Goal: Information Seeking & Learning: Find specific fact

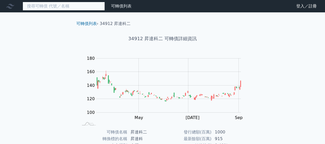
click at [81, 8] on input at bounding box center [64, 6] width 82 height 9
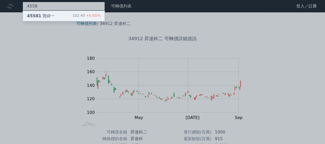
type input "4558"
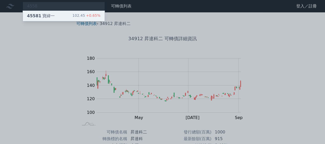
click at [50, 17] on div "45581 寶緯一" at bounding box center [41, 16] width 28 height 6
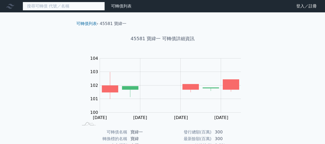
click at [63, 7] on input at bounding box center [64, 6] width 82 height 9
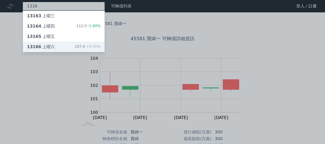
type input "1316"
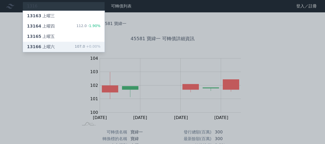
click at [48, 48] on div "13166 上曜六" at bounding box center [41, 47] width 28 height 6
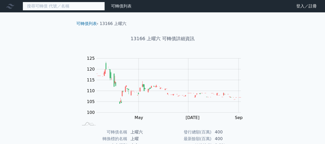
click at [65, 8] on input at bounding box center [64, 6] width 82 height 9
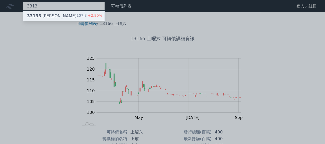
type input "3313"
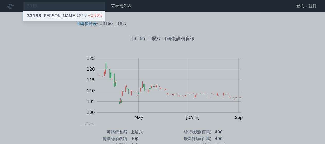
click at [52, 18] on div "33133 [PERSON_NAME]" at bounding box center [52, 16] width 50 height 6
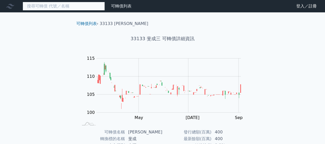
click at [59, 7] on input at bounding box center [64, 6] width 82 height 9
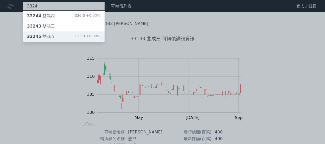
type input "3324"
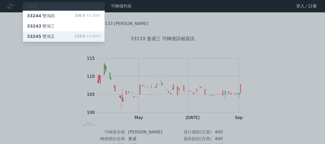
click at [45, 34] on div "33245 雙鴻五" at bounding box center [41, 36] width 28 height 6
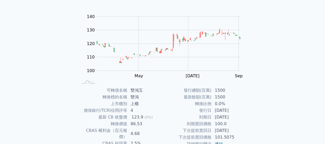
scroll to position [94, 0]
